Goal: Communication & Community: Answer question/provide support

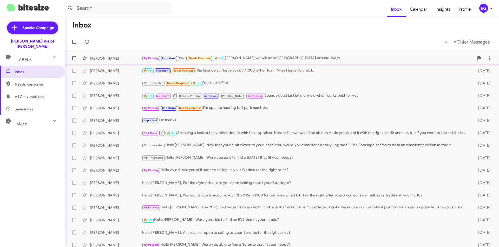
click at [271, 60] on div "Try Pausing Important Stop Needs Response 🔥 Hot Steve we will be at Kia around …" at bounding box center [308, 58] width 332 height 6
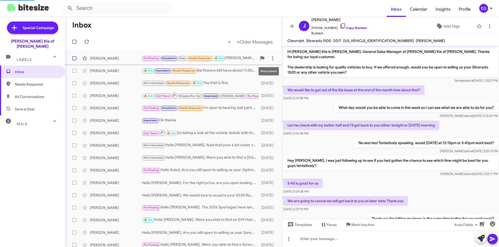
scroll to position [137, 0]
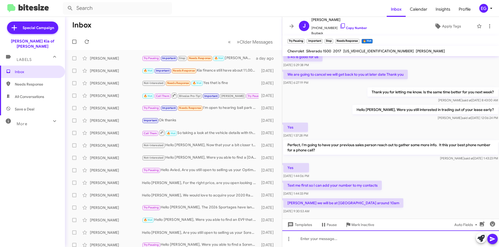
click at [319, 233] on div at bounding box center [390, 239] width 217 height 17
click at [217, 73] on div "🔥 Hot Important Needs Response Kia finance still have about 11,000 left on loan…" at bounding box center [199, 71] width 115 height 6
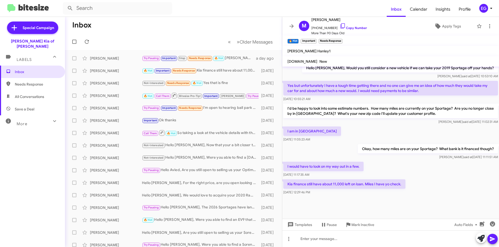
scroll to position [703, 0]
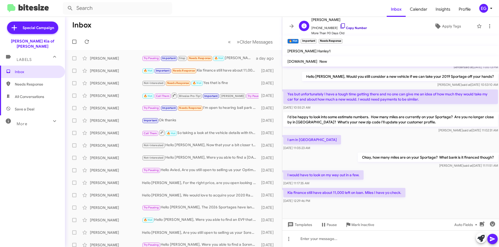
click at [353, 29] on link "Copy Number" at bounding box center [352, 28] width 27 height 4
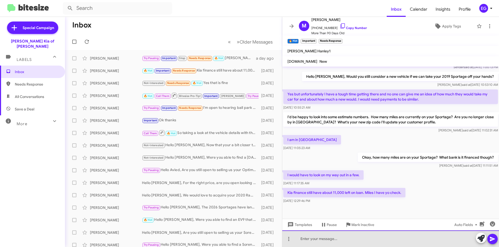
click at [313, 240] on div at bounding box center [390, 239] width 217 height 17
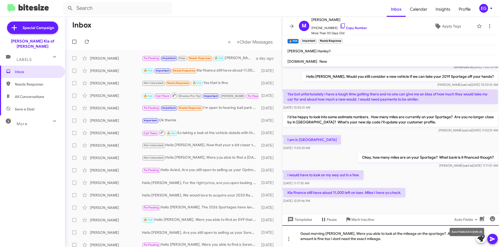
drag, startPoint x: 448, startPoint y: 232, endPoint x: 445, endPoint y: 236, distance: 5.1
click at [445, 236] on div "Good morning Maria, Were you able to look at the mileage on the sportage? An ap…" at bounding box center [390, 237] width 217 height 22
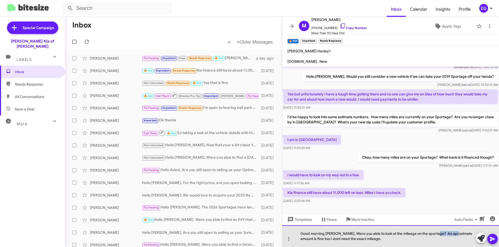
click at [445, 236] on div "Good morning Maria, Were you able to look at the mileage on the sportage? An ap…" at bounding box center [390, 237] width 217 height 22
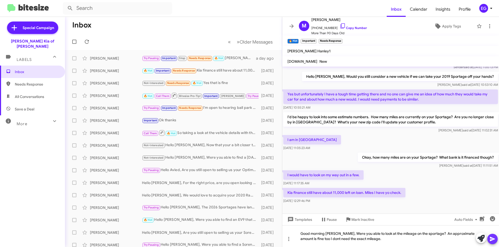
click at [492, 238] on icon at bounding box center [491, 239] width 5 height 4
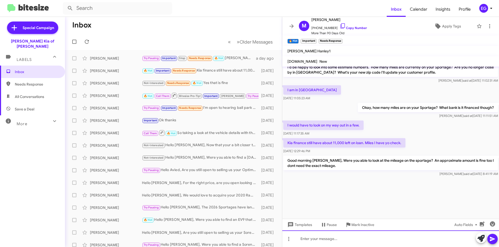
scroll to position [753, 0]
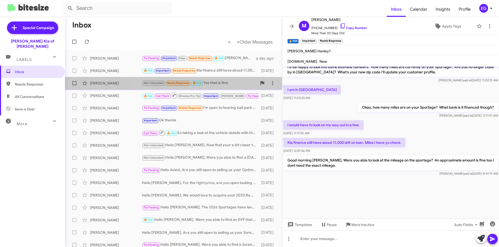
click at [231, 83] on div "Not-Interested Needs Response 🔥 Hot Yes that is fine" at bounding box center [199, 83] width 115 height 6
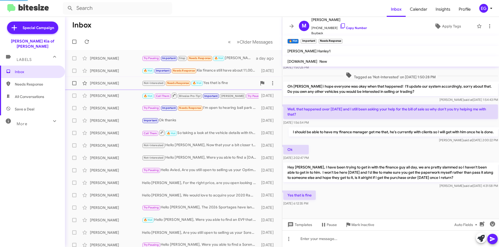
scroll to position [122, 0]
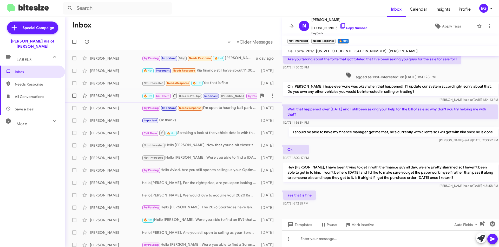
click at [105, 96] on div "[PERSON_NAME]" at bounding box center [116, 95] width 52 height 5
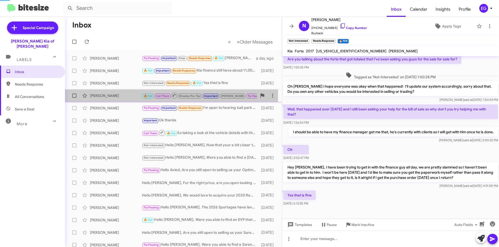
scroll to position [231, 0]
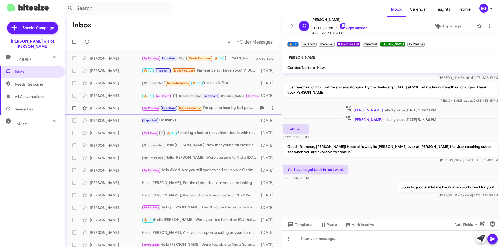
click at [105, 104] on div "Samantha Trento Try Pausing Important Needs Response I'm open to hearing ball p…" at bounding box center [173, 108] width 209 height 10
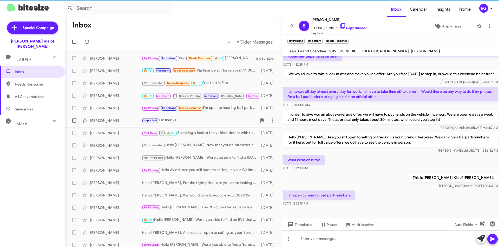
scroll to position [49, 0]
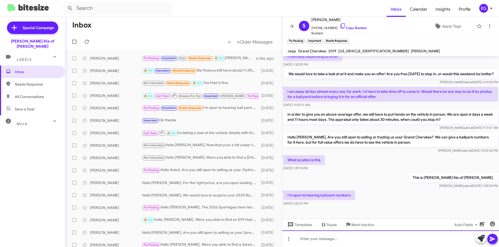
click at [324, 239] on div at bounding box center [390, 239] width 217 height 17
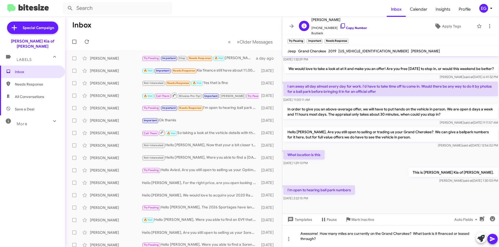
click at [347, 28] on link "Copy Number" at bounding box center [352, 28] width 27 height 4
click at [325, 239] on mat-tooltip-component "Pause Conversation" at bounding box center [328, 233] width 35 height 16
click at [493, 239] on icon at bounding box center [491, 239] width 5 height 4
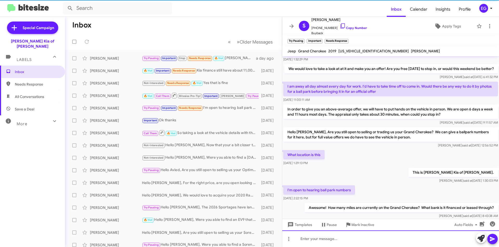
scroll to position [0, 0]
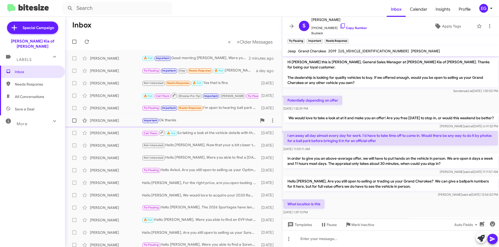
click at [116, 118] on div "[PERSON_NAME]" at bounding box center [116, 120] width 52 height 5
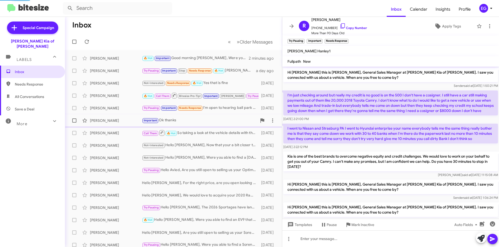
scroll to position [162, 0]
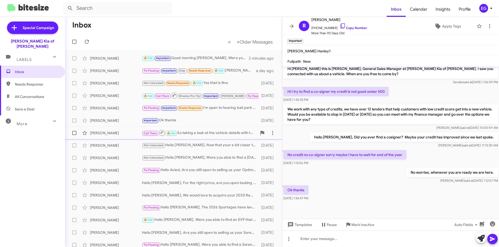
click at [121, 130] on div "Kelly Shipman Call Them 🔥 Hot So taking a look at the vehicle details with the …" at bounding box center [173, 133] width 209 height 10
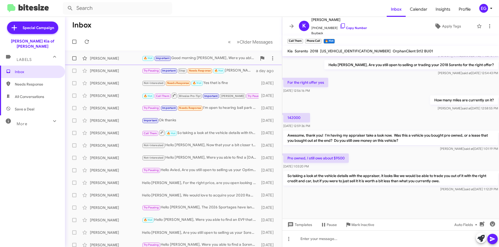
click at [122, 61] on div "[PERSON_NAME]" at bounding box center [116, 58] width 52 height 5
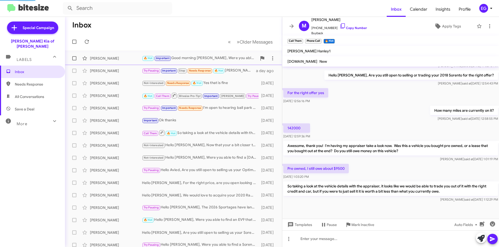
scroll to position [284, 0]
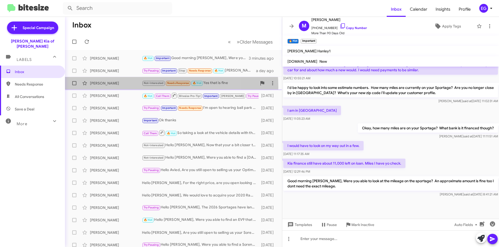
click at [127, 88] on div "Nicole Empirio Not-Interested Needs Response 🔥 Hot Yes that is fine 3 days ago" at bounding box center [173, 83] width 209 height 10
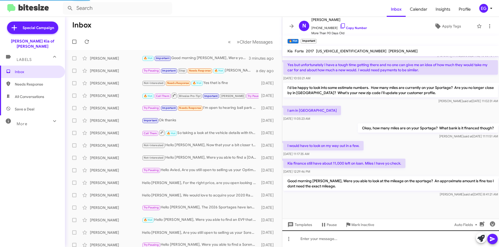
scroll to position [122, 0]
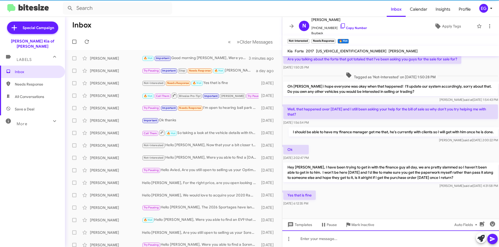
click at [339, 240] on div at bounding box center [390, 239] width 217 height 17
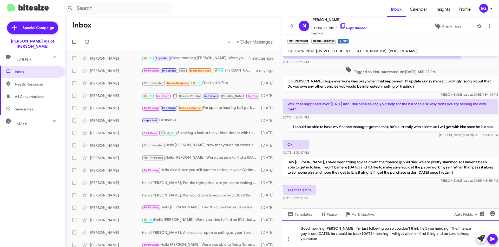
scroll to position [133, 0]
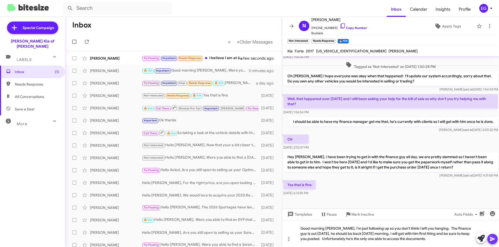
click at [490, 238] on icon at bounding box center [491, 239] width 5 height 4
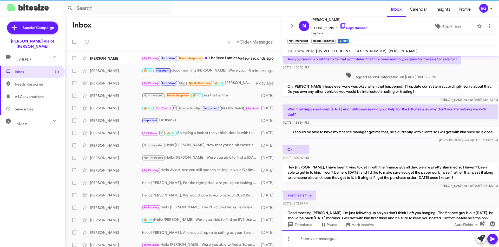
scroll to position [0, 0]
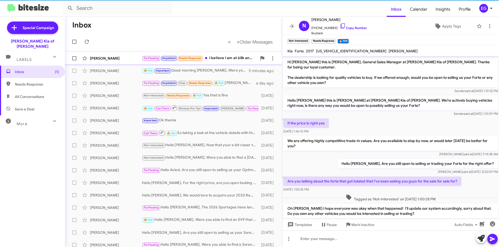
click at [108, 59] on div "[PERSON_NAME]" at bounding box center [116, 58] width 52 height 5
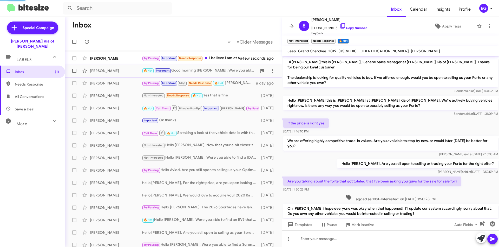
scroll to position [87, 0]
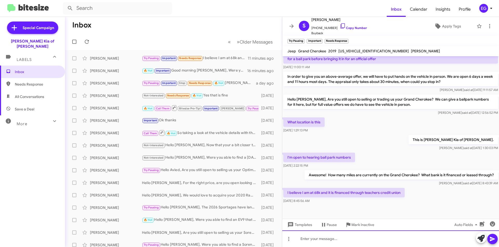
click at [330, 241] on div at bounding box center [390, 239] width 217 height 17
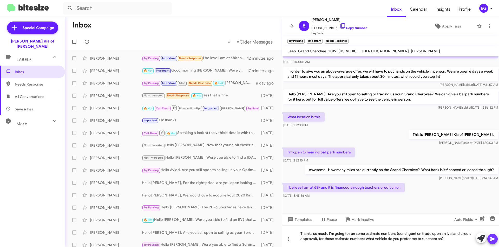
click at [491, 239] on icon at bounding box center [491, 239] width 5 height 4
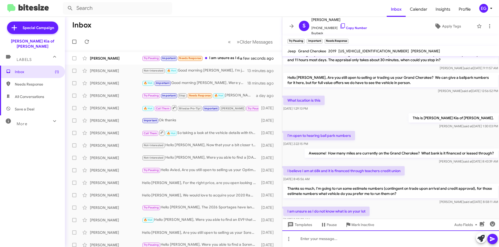
scroll to position [130, 0]
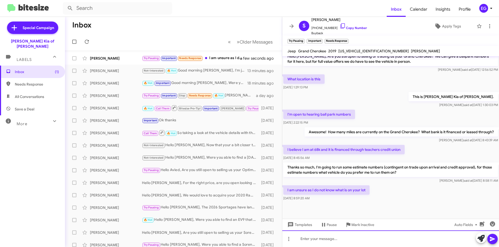
click at [319, 239] on div at bounding box center [390, 239] width 217 height 17
click at [441, 240] on div "Were you looking towards new or pre owned? Would you be looking for something o…" at bounding box center [390, 239] width 217 height 17
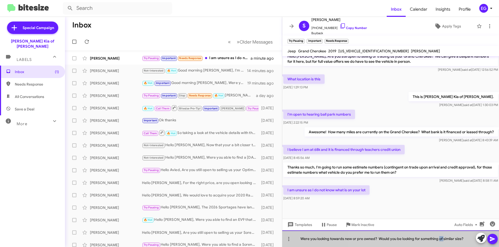
click at [441, 240] on div "Were you looking towards new or pre owned? Would you be looking for something o…" at bounding box center [390, 239] width 217 height 17
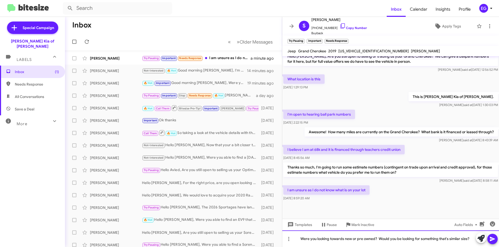
click at [461, 239] on div "Were you looking towards new or pre owned? Would you be looking for something t…" at bounding box center [390, 239] width 217 height 17
click at [491, 237] on icon at bounding box center [492, 239] width 6 height 6
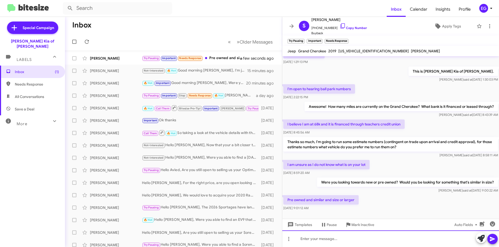
scroll to position [168, 0]
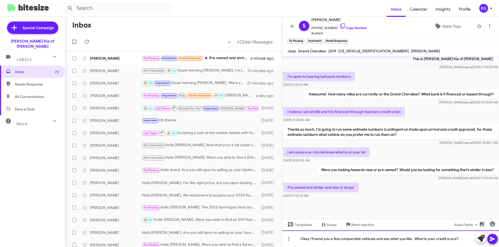
click at [417, 239] on div "Okay I'll send you a few comparable vehicles and see what you like. What is you…" at bounding box center [390, 239] width 217 height 17
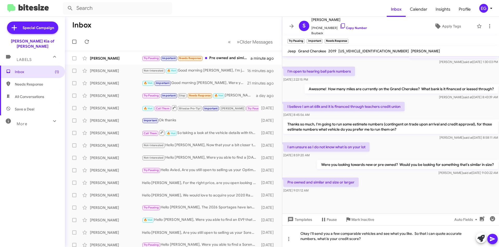
click at [492, 237] on icon at bounding box center [492, 239] width 6 height 6
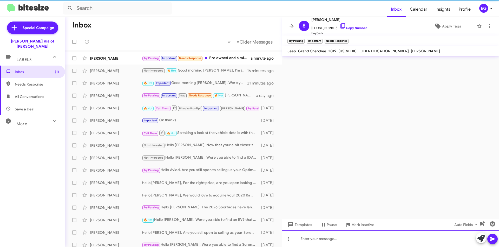
scroll to position [0, 0]
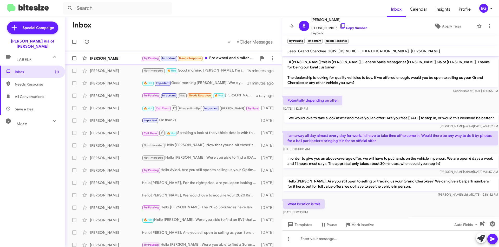
click at [111, 58] on div "[PERSON_NAME]" at bounding box center [116, 58] width 52 height 5
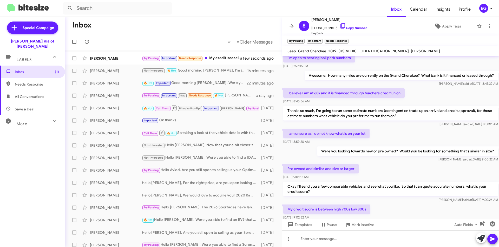
scroll to position [211, 0]
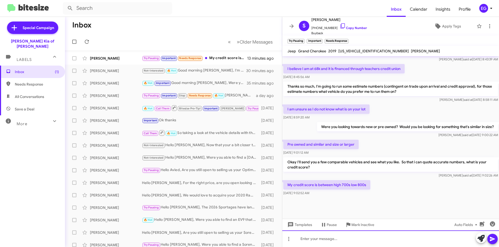
click at [322, 238] on div at bounding box center [390, 239] width 217 height 17
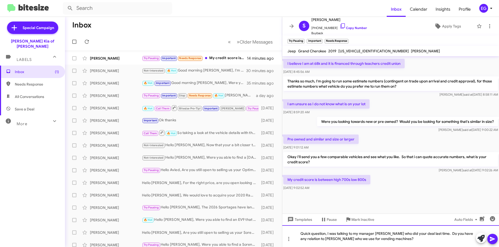
click at [430, 233] on div "Quick question, I was talking to my manager Steve who did your deal last time. …" at bounding box center [390, 237] width 217 height 22
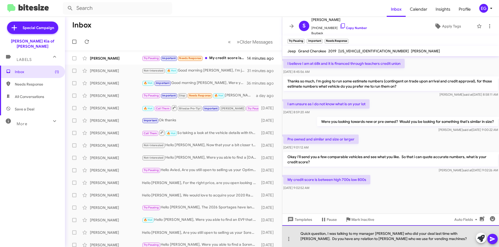
click at [359, 239] on div "Quick question, I was talking to my manager Steve who did your deal last time w…" at bounding box center [390, 237] width 217 height 22
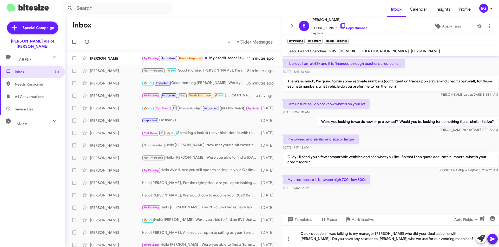
click at [492, 240] on icon at bounding box center [491, 239] width 5 height 4
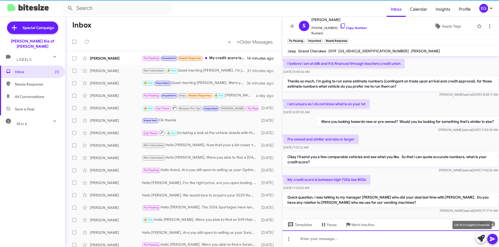
scroll to position [0, 0]
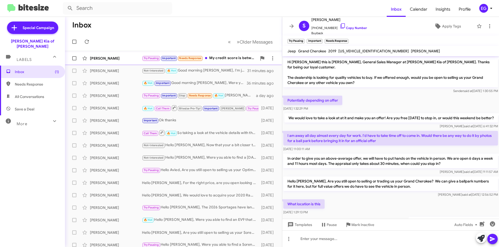
click at [215, 61] on div "Try Pausing Important Needs Response My credit score is between high 700s low 8…" at bounding box center [199, 58] width 115 height 6
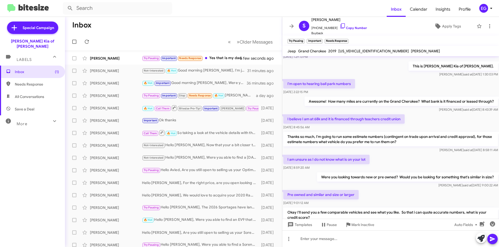
scroll to position [273, 0]
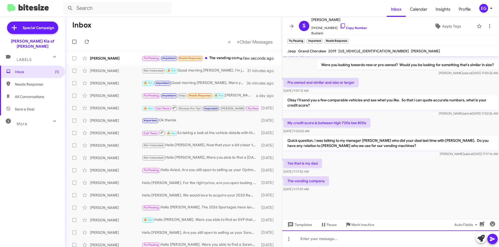
click at [316, 240] on div at bounding box center [390, 239] width 217 height 17
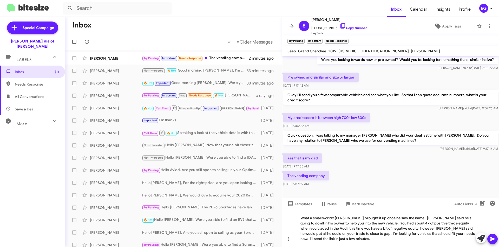
click at [493, 241] on icon at bounding box center [492, 239] width 6 height 6
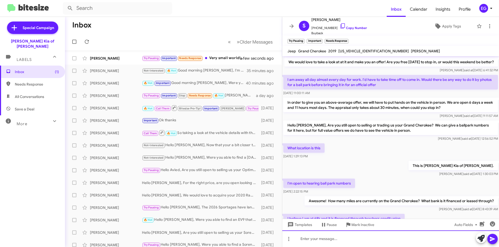
scroll to position [268, 0]
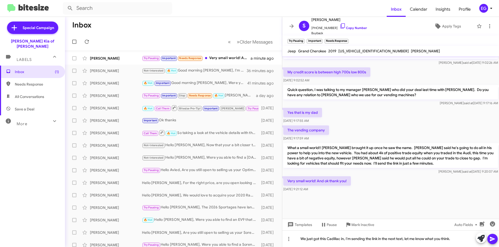
click at [490, 239] on icon at bounding box center [492, 239] width 6 height 6
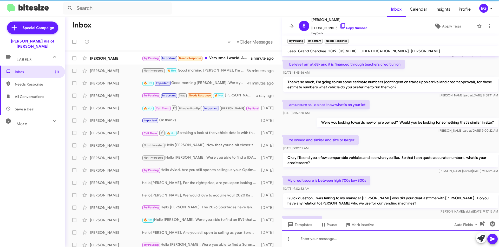
click at [310, 237] on div at bounding box center [390, 239] width 217 height 17
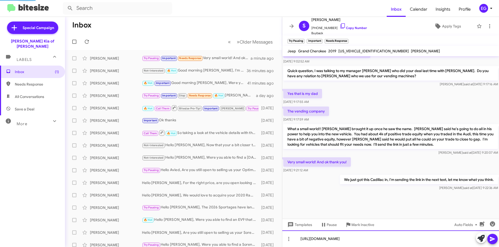
scroll to position [0, 0]
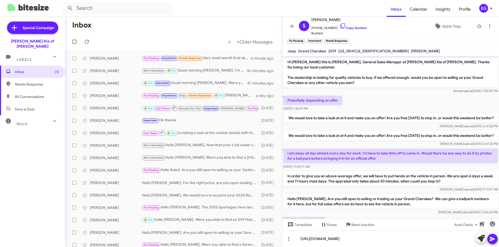
click at [490, 240] on icon at bounding box center [491, 239] width 5 height 4
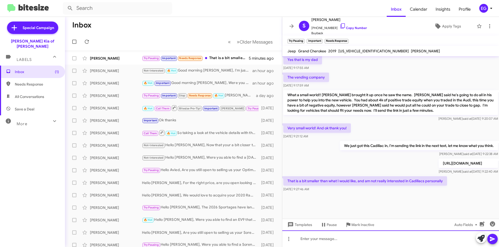
scroll to position [253, 0]
click at [490, 238] on icon at bounding box center [491, 239] width 5 height 4
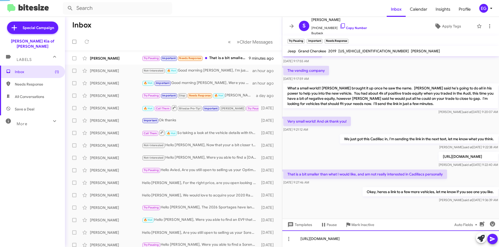
scroll to position [0, 0]
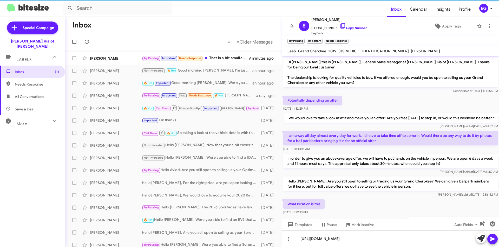
click at [494, 237] on icon at bounding box center [492, 239] width 6 height 6
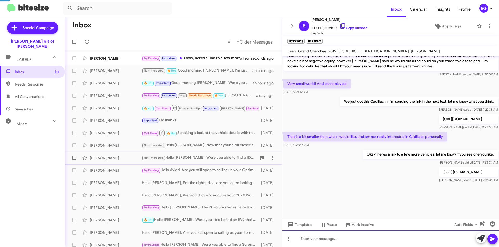
scroll to position [437, 0]
click at [208, 57] on div "Try Pausing Important Okay, heres a link to a few more vehicles, let me know if…" at bounding box center [199, 58] width 115 height 6
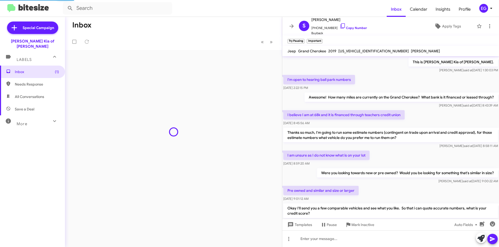
scroll to position [253, 0]
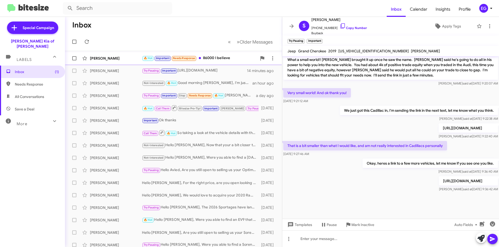
click at [206, 59] on div "🔥 Hot Important Needs Response 86000 I believe" at bounding box center [199, 58] width 115 height 6
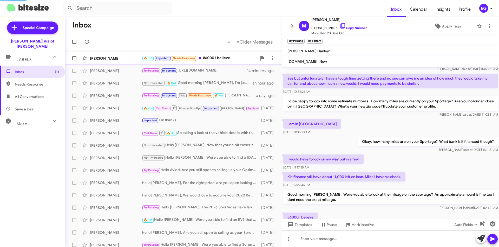
scroll to position [284, 0]
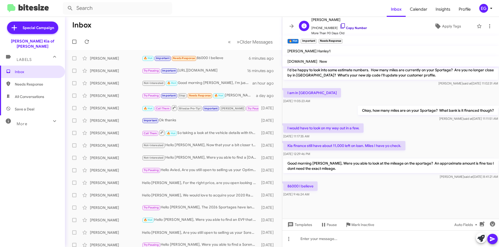
click at [350, 27] on link "Copy Number" at bounding box center [352, 28] width 27 height 4
click at [319, 237] on div at bounding box center [390, 239] width 217 height 17
click at [494, 238] on icon at bounding box center [492, 239] width 6 height 6
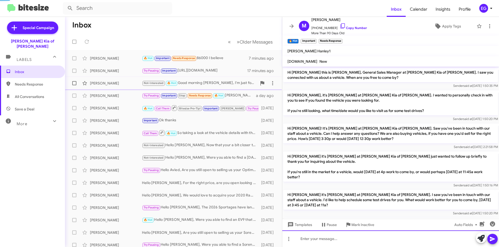
scroll to position [26, 0]
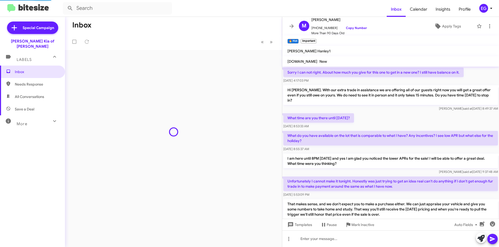
scroll to position [284, 0]
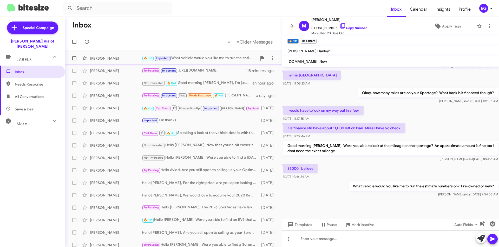
click at [111, 60] on div "[PERSON_NAME]" at bounding box center [116, 58] width 52 height 5
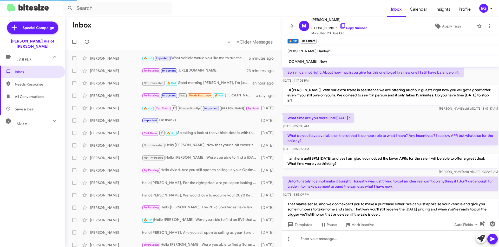
scroll to position [273, 0]
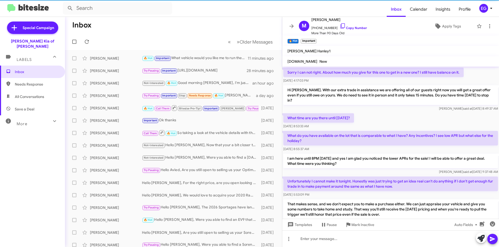
scroll to position [284, 0]
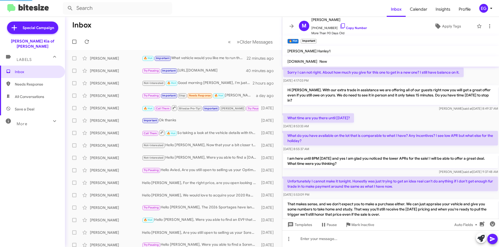
scroll to position [273, 0]
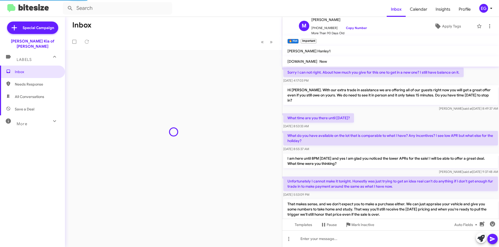
scroll to position [284, 0]
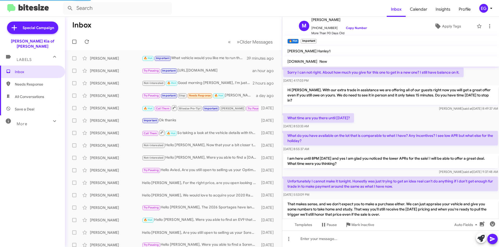
scroll to position [284, 0]
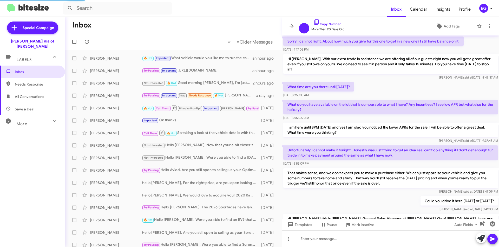
scroll to position [253, 0]
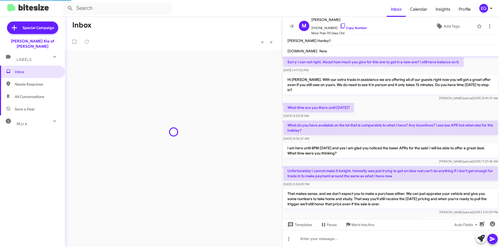
scroll to position [273, 0]
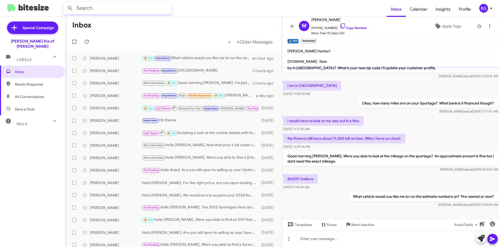
click at [84, 6] on input "text" at bounding box center [117, 8] width 109 height 12
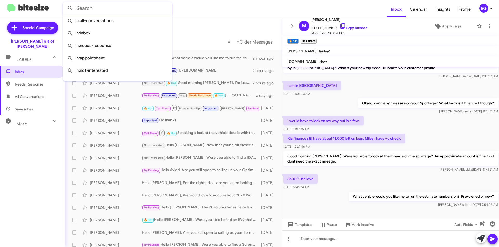
paste input "(732) 858-3671"
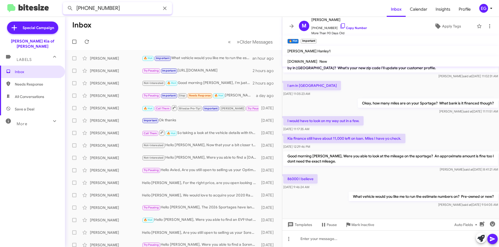
type input "(732) 858-3671"
click at [65, 3] on button at bounding box center [70, 8] width 10 height 10
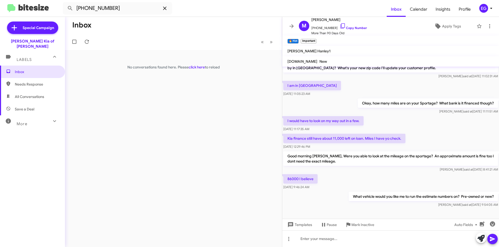
click at [165, 7] on icon at bounding box center [165, 8] width 6 height 6
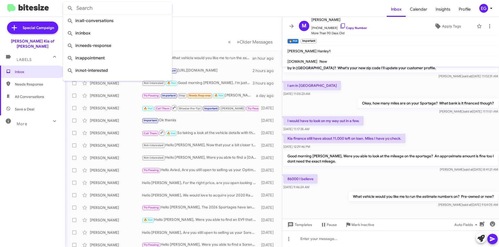
click at [216, 28] on mat-toolbar-row "Inbox" at bounding box center [173, 25] width 217 height 17
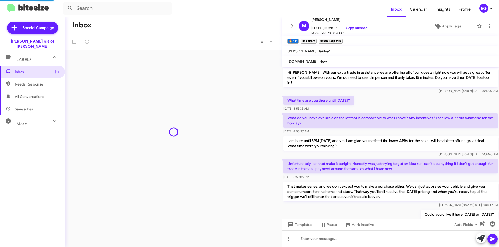
scroll to position [284, 0]
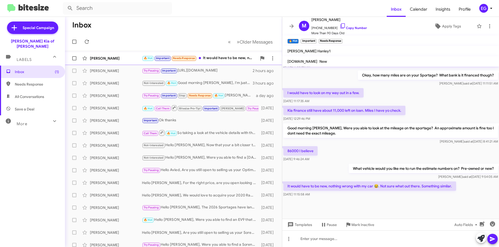
click at [125, 61] on div "Maria Hagerdoorn 🔥 Hot Important Needs Response It would have to be new, nothin…" at bounding box center [173, 58] width 209 height 10
click at [346, 28] on link "Copy Number" at bounding box center [352, 28] width 27 height 4
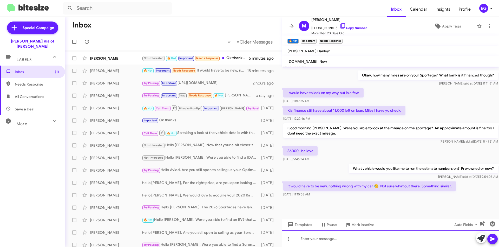
click at [325, 238] on div at bounding box center [390, 239] width 217 height 17
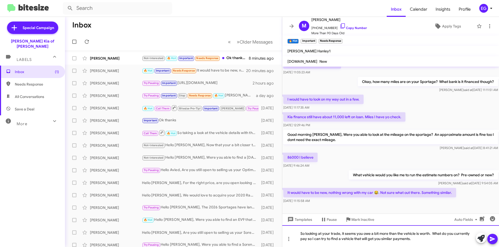
scroll to position [815, 0]
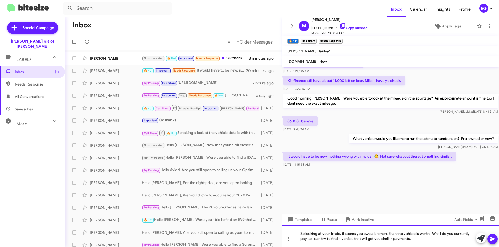
click at [306, 240] on div "So looking at your trade, it seems you owe a bit more than the vehicle is worth…" at bounding box center [390, 237] width 217 height 22
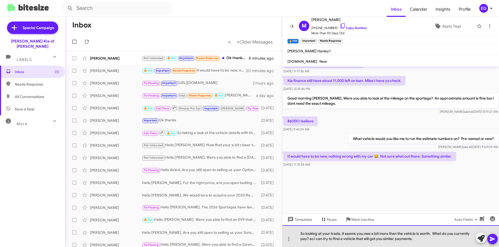
click at [320, 241] on div "So looking at your trade, it seems you owe a bit more than the vehicle is worth…" at bounding box center [390, 237] width 217 height 22
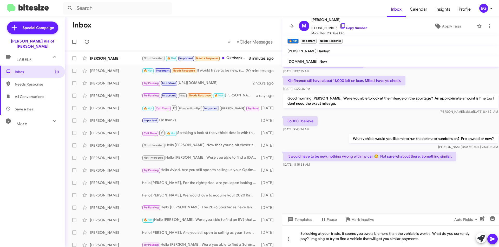
click at [492, 238] on icon at bounding box center [492, 239] width 6 height 6
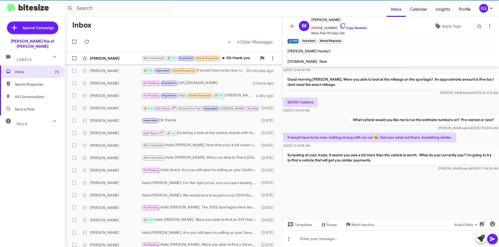
click at [111, 59] on div "[PERSON_NAME]" at bounding box center [116, 58] width 52 height 5
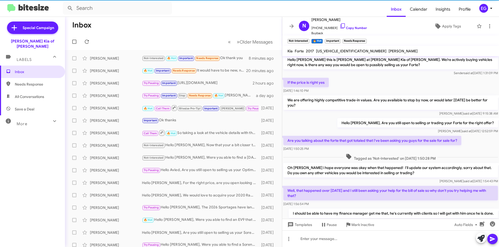
scroll to position [171, 0]
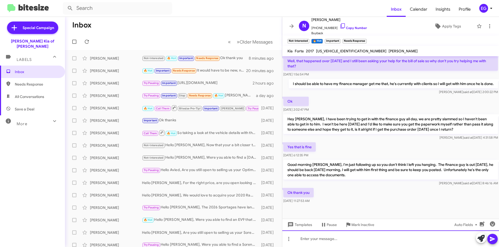
click at [301, 241] on div at bounding box center [390, 239] width 217 height 17
click at [493, 239] on icon at bounding box center [491, 239] width 5 height 4
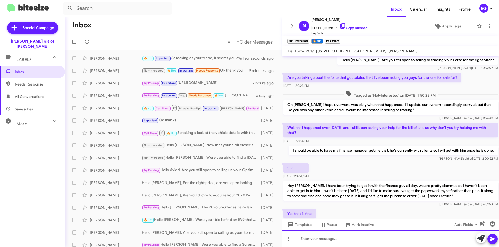
scroll to position [190, 0]
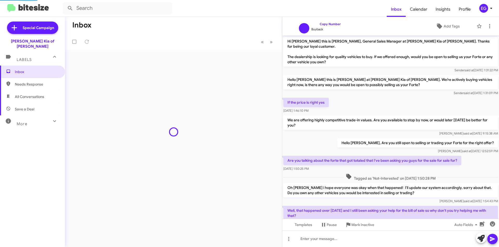
scroll to position [169, 0]
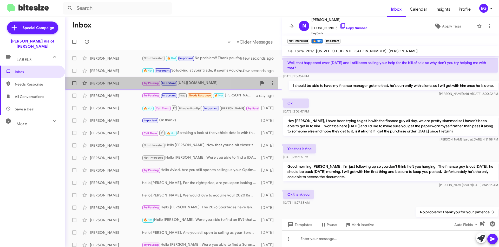
click at [123, 84] on div "[PERSON_NAME]" at bounding box center [116, 83] width 52 height 5
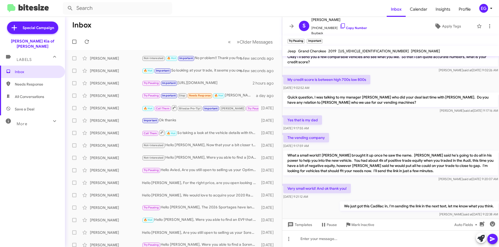
scroll to position [437, 0]
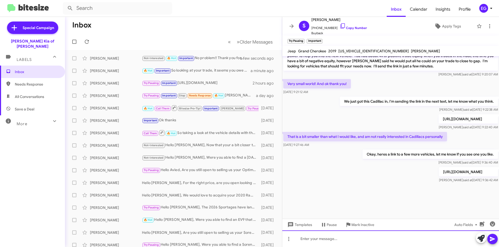
click at [323, 241] on div at bounding box center [390, 239] width 217 height 17
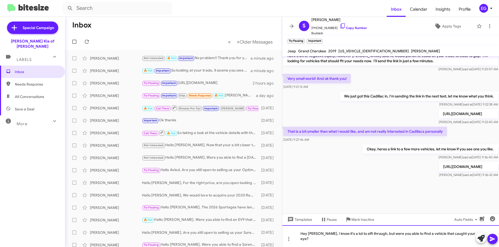
click at [352, 240] on div "Hey [PERSON_NAME], I know it's a lot to sift through, but were you able to find…" at bounding box center [390, 237] width 217 height 22
click at [493, 237] on icon at bounding box center [492, 239] width 6 height 6
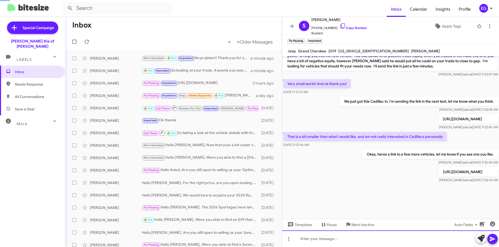
scroll to position [0, 0]
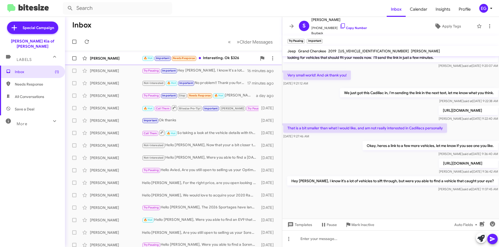
click at [222, 60] on div "🔥 Hot Important Needs Response Interesting. Ok $326" at bounding box center [199, 58] width 115 height 6
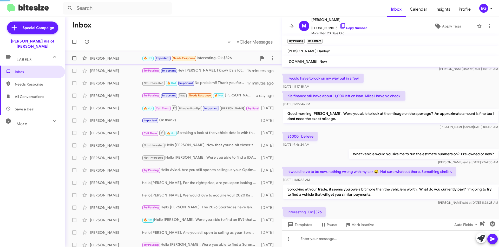
scroll to position [284, 0]
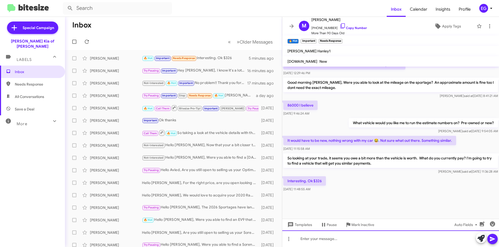
click at [323, 239] on div at bounding box center [390, 239] width 217 height 17
click at [493, 238] on icon at bounding box center [492, 239] width 6 height 6
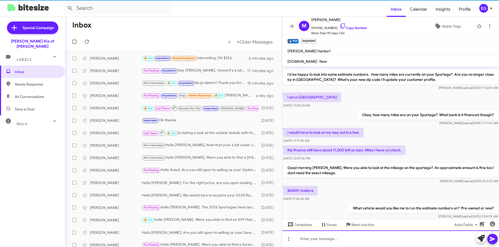
scroll to position [907, 0]
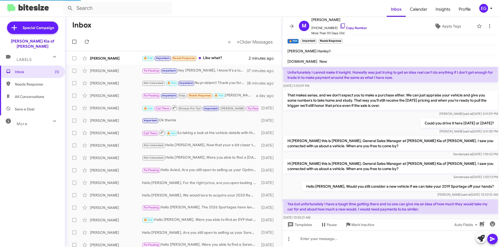
scroll to position [273, 0]
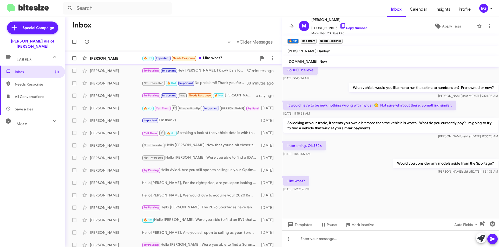
click at [225, 55] on div "[PERSON_NAME] 🔥 Hot Important Needs Response Like what? 2 minutes ago" at bounding box center [173, 58] width 209 height 10
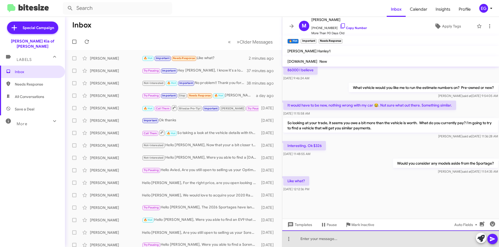
click at [311, 237] on div at bounding box center [390, 239] width 217 height 17
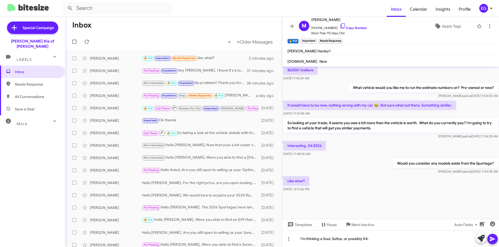
click at [495, 239] on icon at bounding box center [492, 239] width 6 height 6
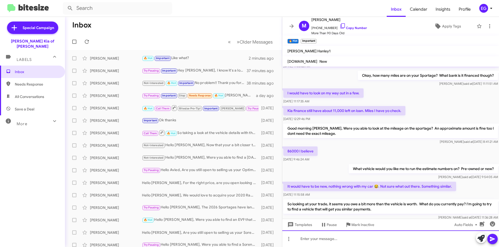
scroll to position [822, 0]
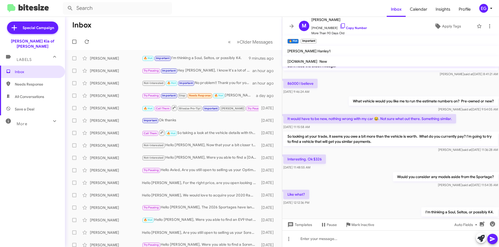
scroll to position [268, 0]
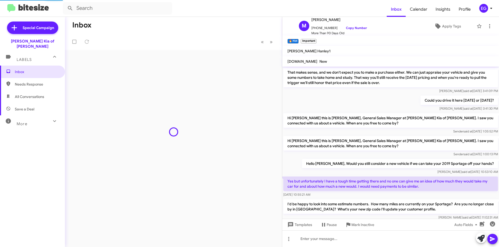
scroll to position [268, 0]
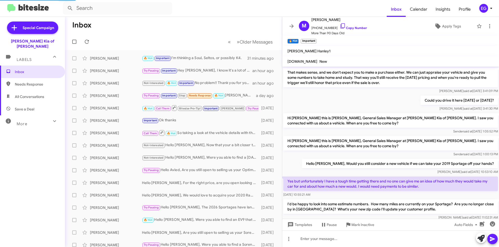
scroll to position [258, 0]
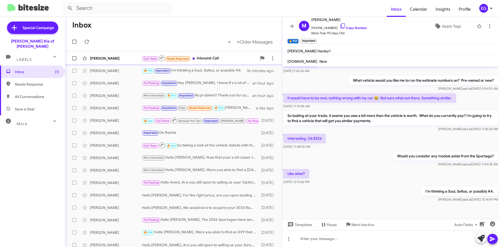
click at [208, 55] on div "Nicholas Katsock Call Them Needs Response Inbound Call a minute ago" at bounding box center [173, 58] width 209 height 10
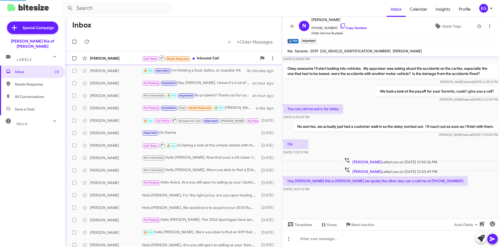
scroll to position [211, 0]
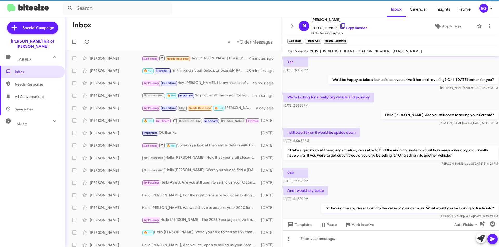
scroll to position [211, 0]
